Goal: Task Accomplishment & Management: Manage account settings

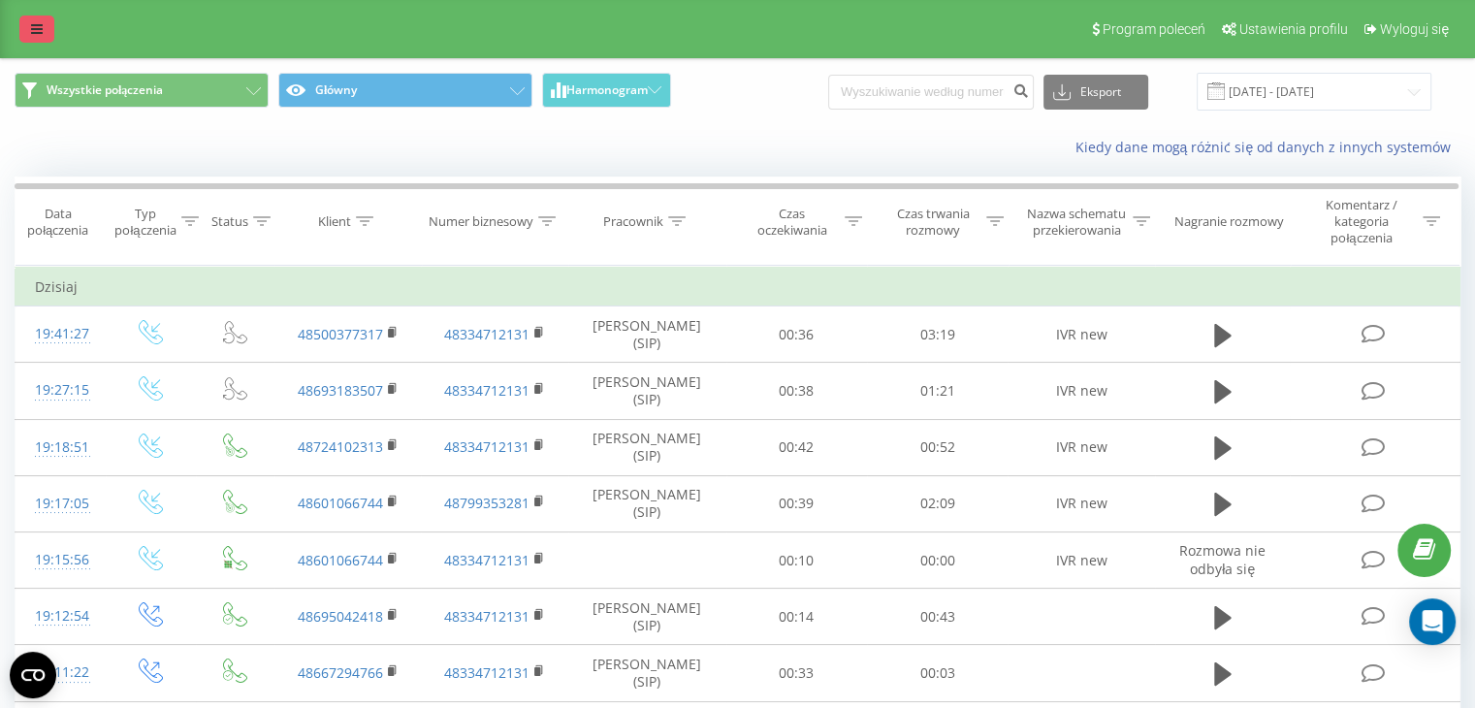
click at [37, 36] on icon at bounding box center [37, 29] width 12 height 14
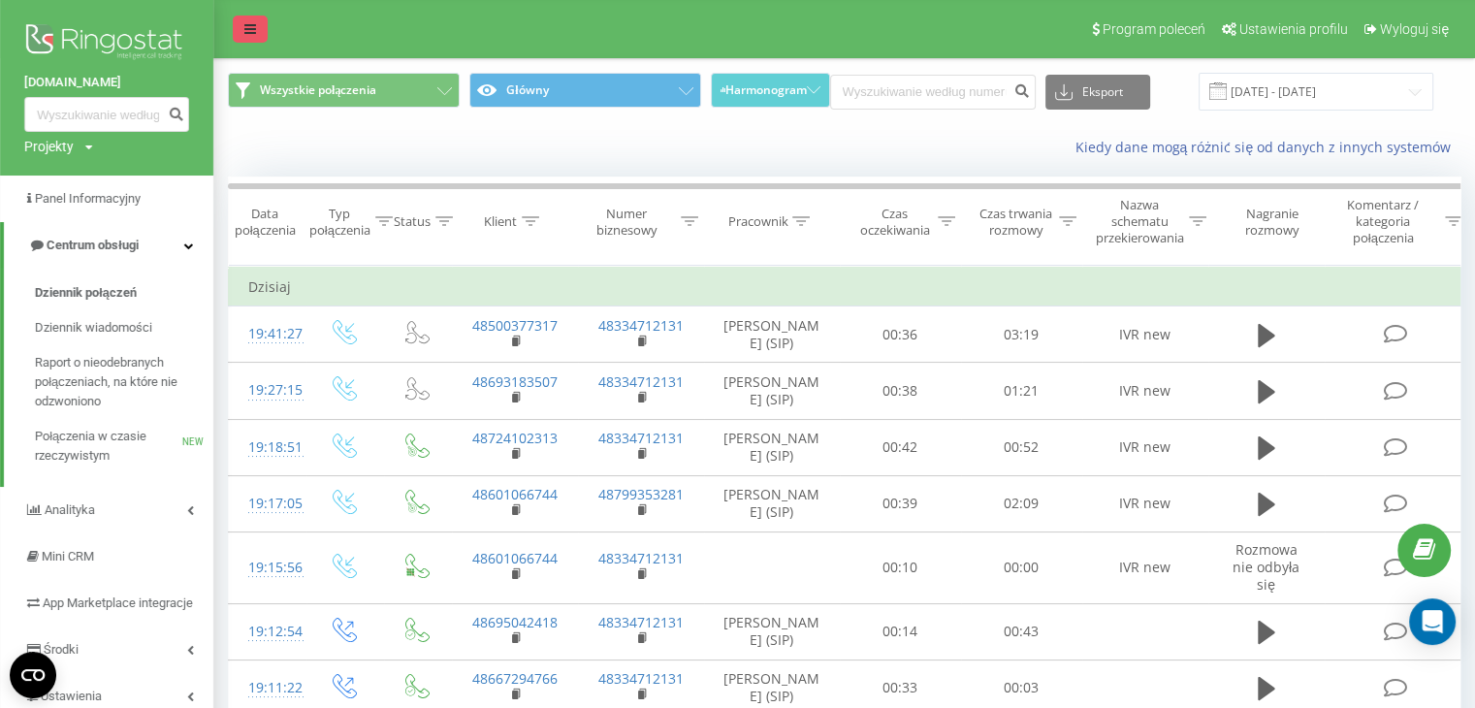
click at [239, 24] on link at bounding box center [250, 29] width 35 height 27
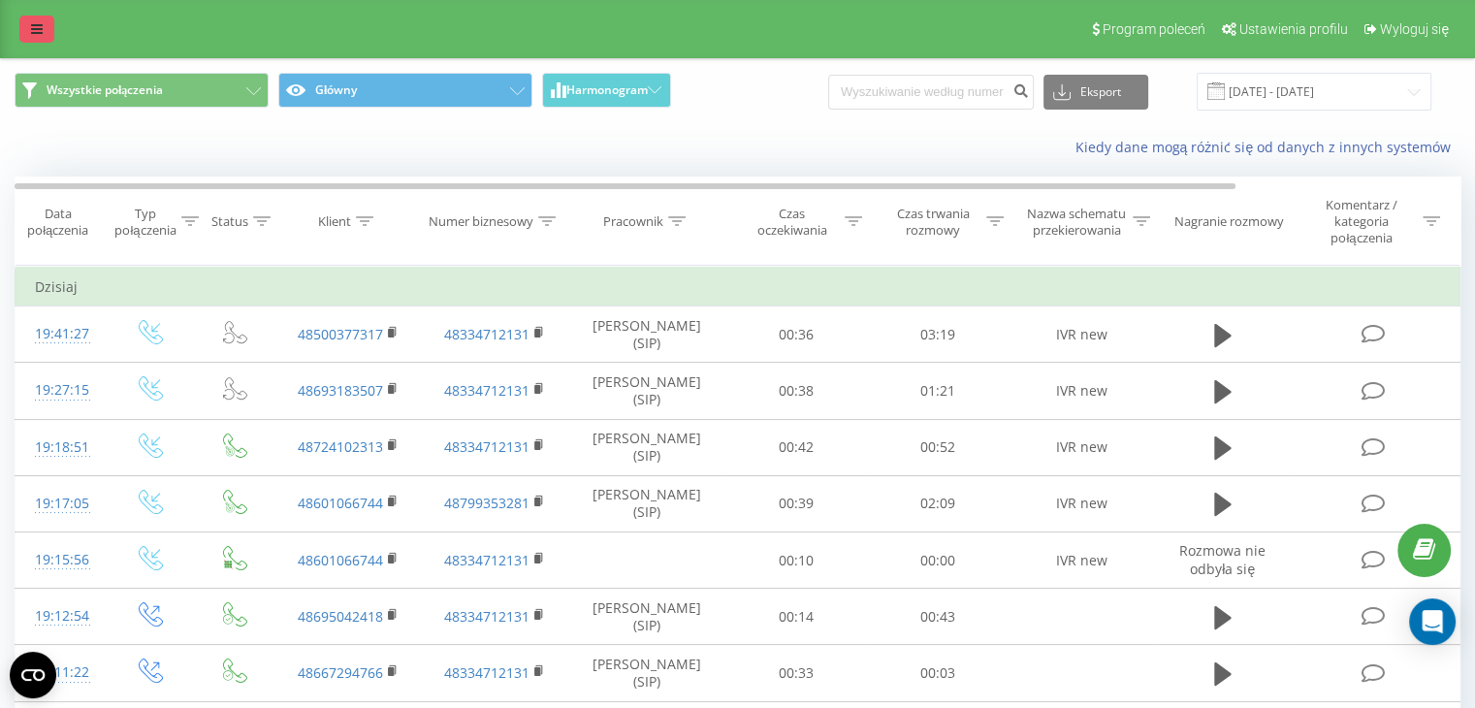
click at [39, 25] on icon at bounding box center [37, 29] width 12 height 14
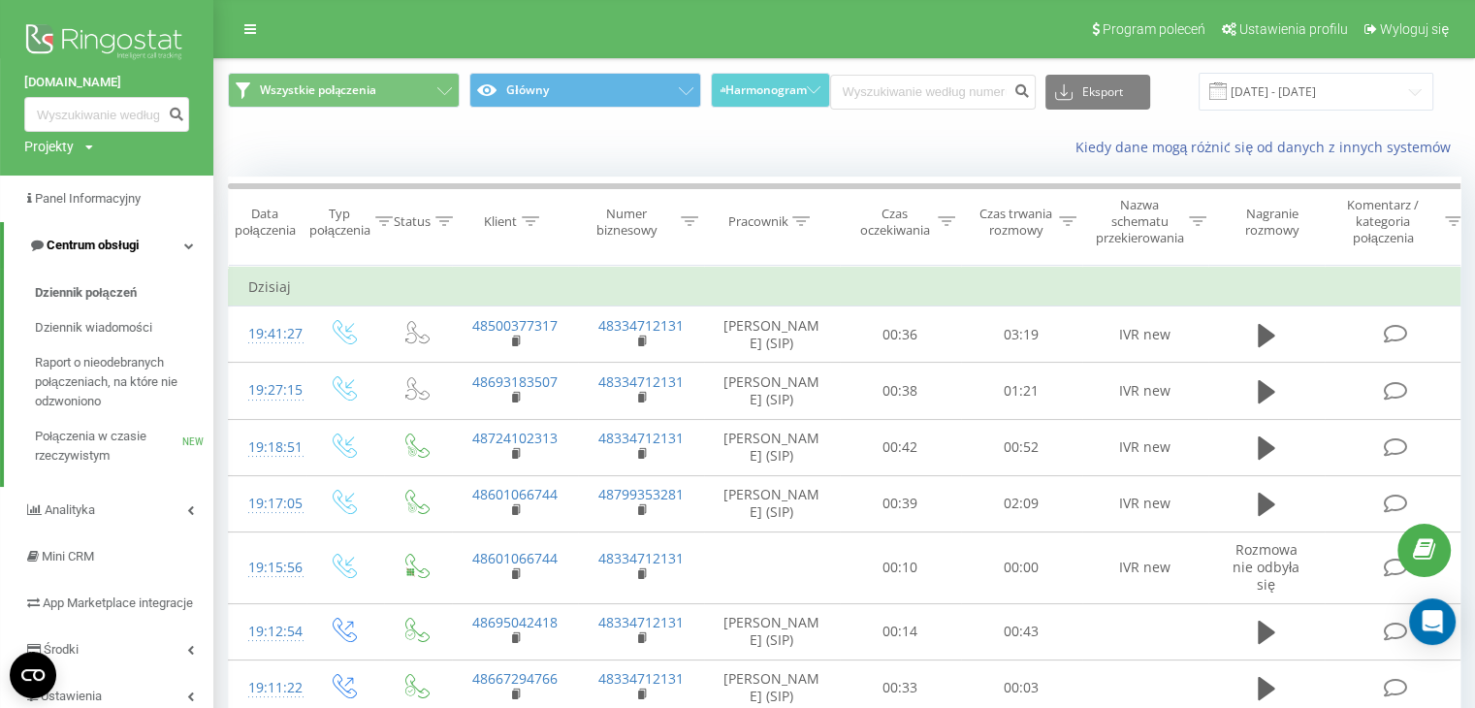
click at [163, 243] on link "Centrum obsługi" at bounding box center [108, 245] width 209 height 47
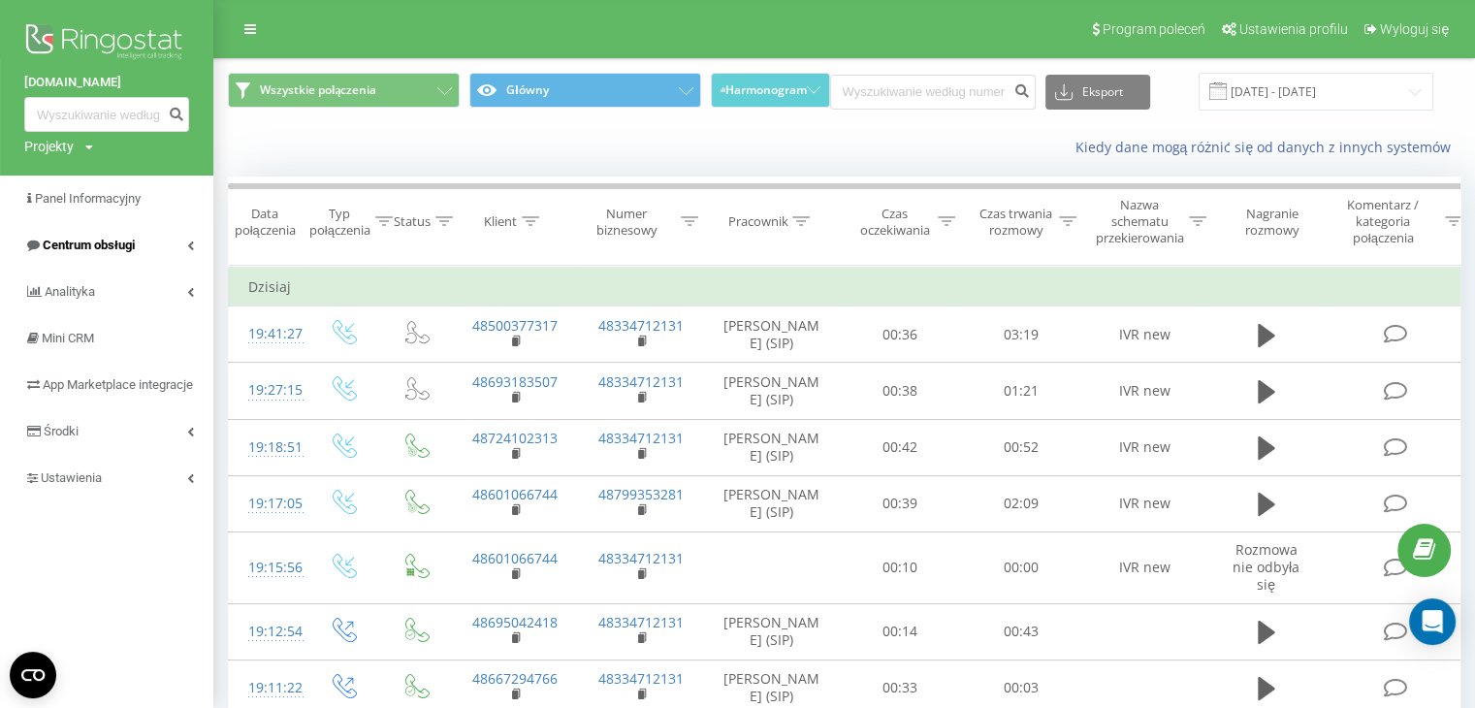
click at [163, 248] on link "Centrum obsługi" at bounding box center [106, 245] width 213 height 47
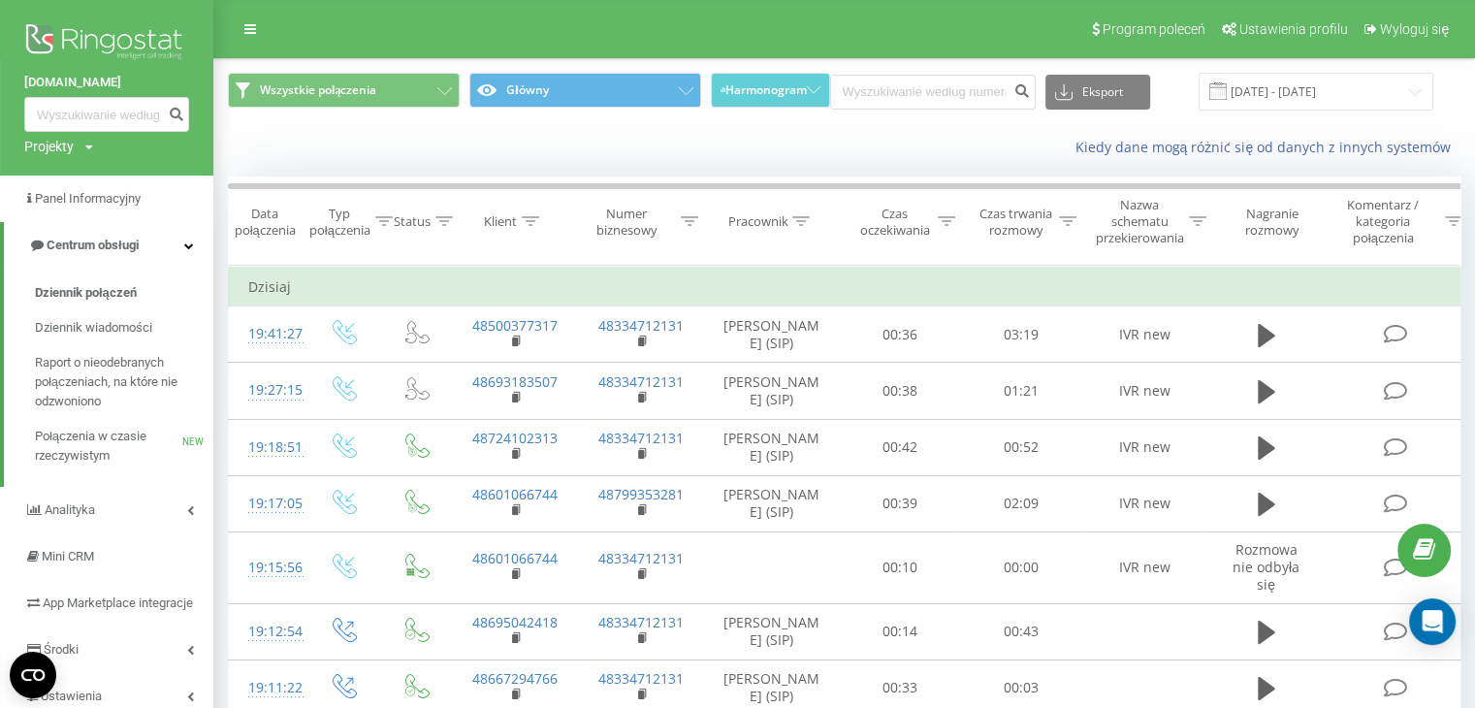
click at [102, 37] on img at bounding box center [106, 43] width 165 height 48
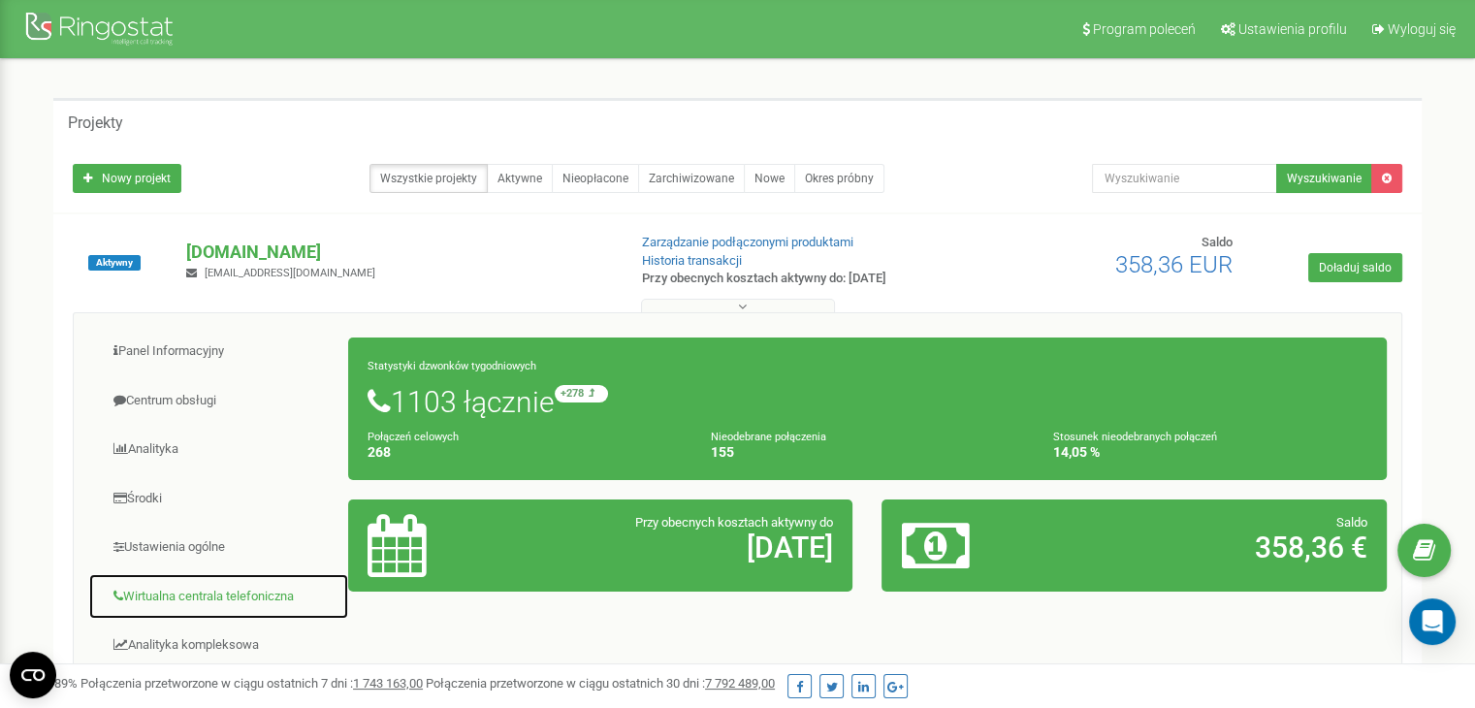
click at [198, 595] on link "Wirtualna centrala telefoniczna" at bounding box center [218, 597] width 261 height 48
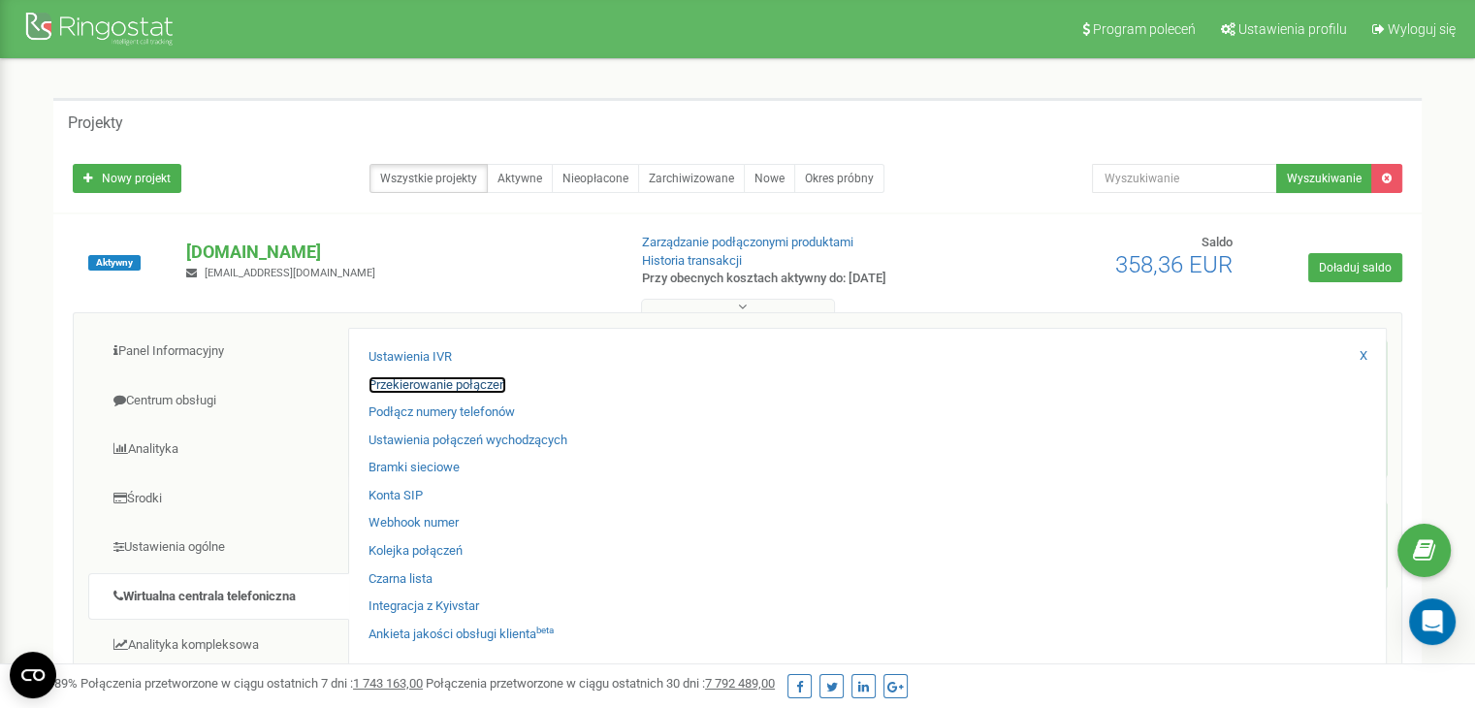
click at [432, 381] on link "Przekierowanie połączeń" at bounding box center [437, 385] width 138 height 18
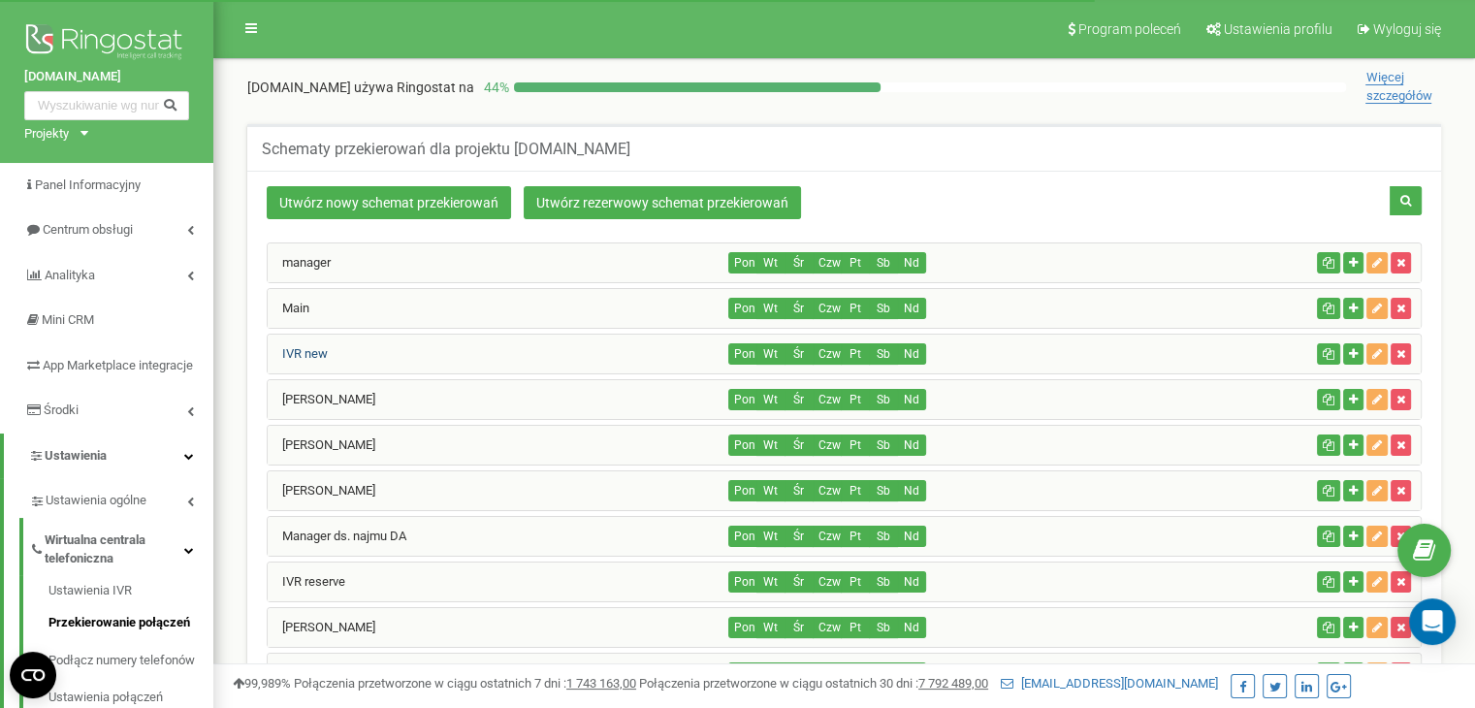
click at [320, 357] on link "IVR new" at bounding box center [298, 353] width 60 height 15
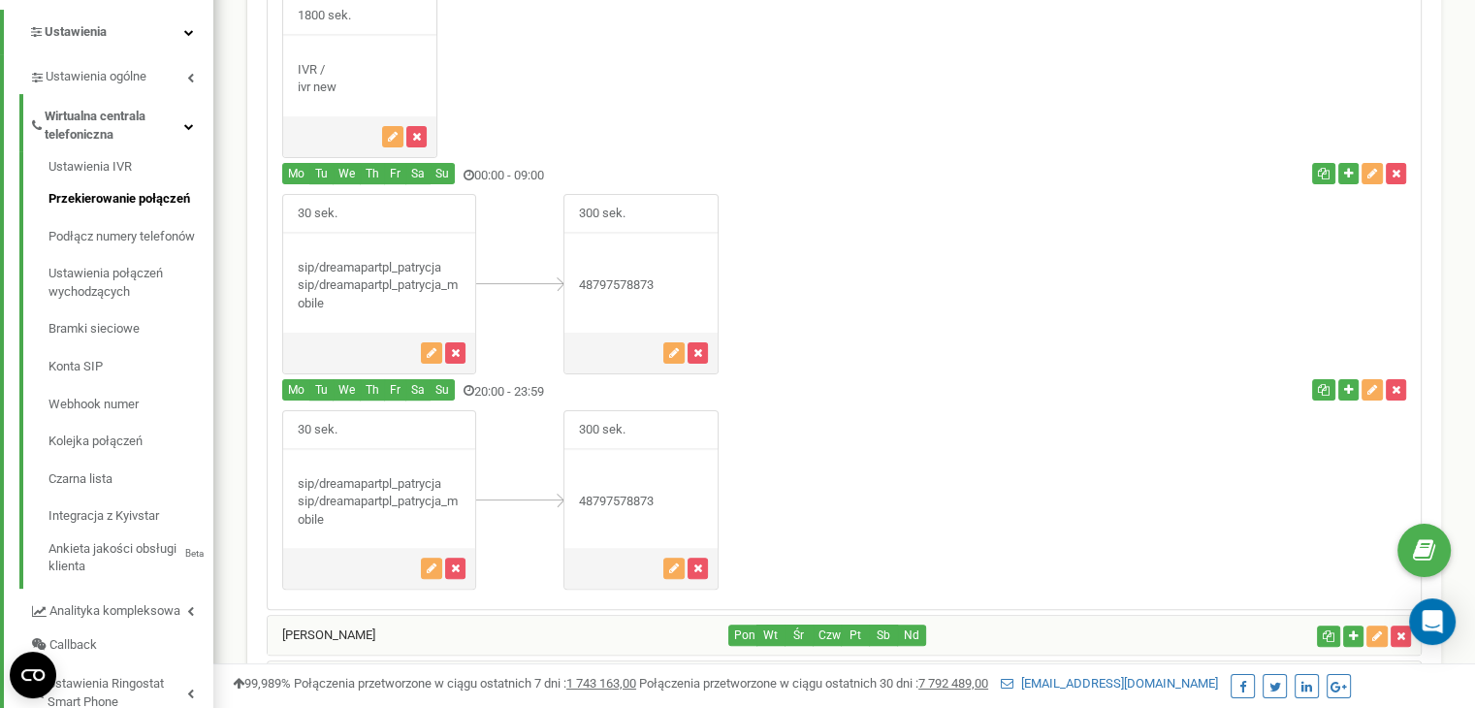
scroll to position [679, 0]
